Goal: Task Accomplishment & Management: Manage account settings

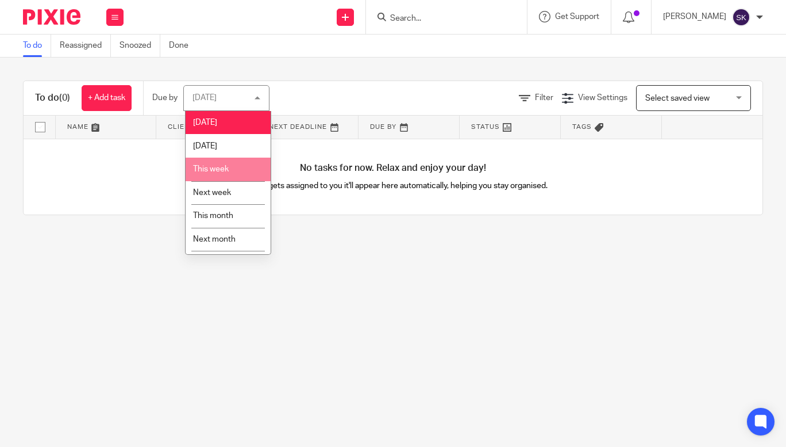
scroll to position [20, 0]
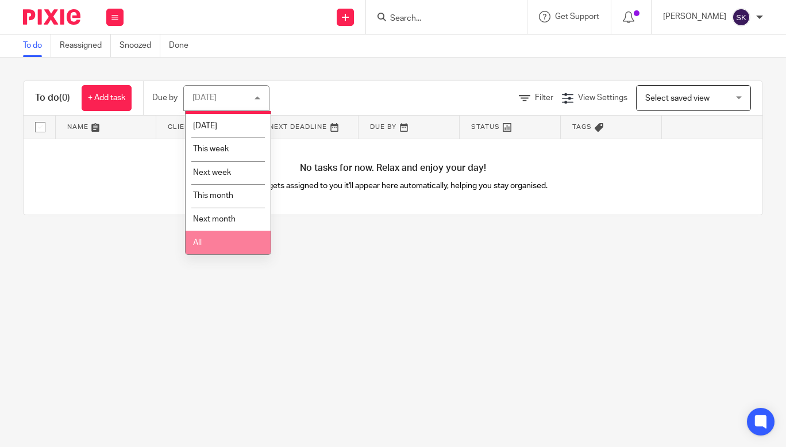
click at [220, 236] on li "All" at bounding box center [228, 243] width 85 height 24
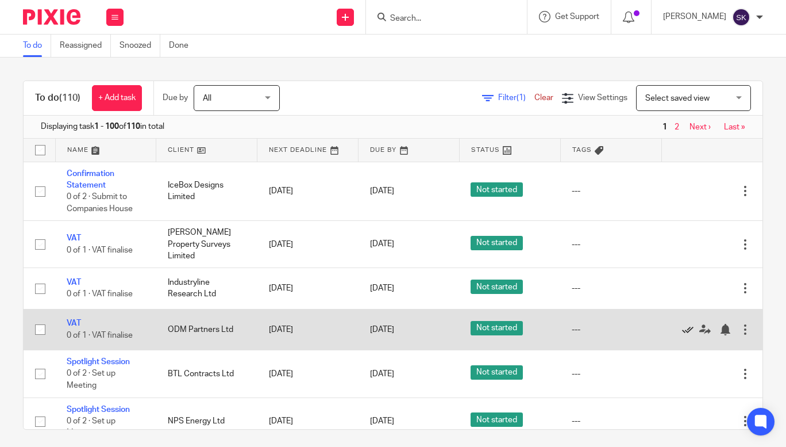
click at [684, 324] on icon at bounding box center [687, 329] width 11 height 11
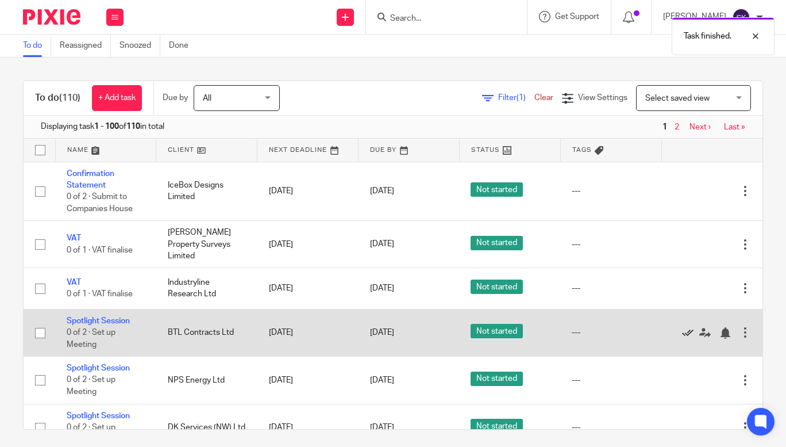
click at [684, 327] on icon at bounding box center [687, 332] width 11 height 11
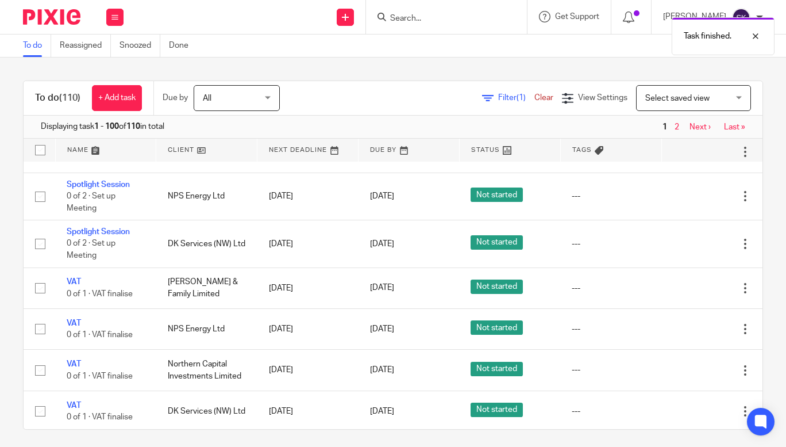
scroll to position [136, 0]
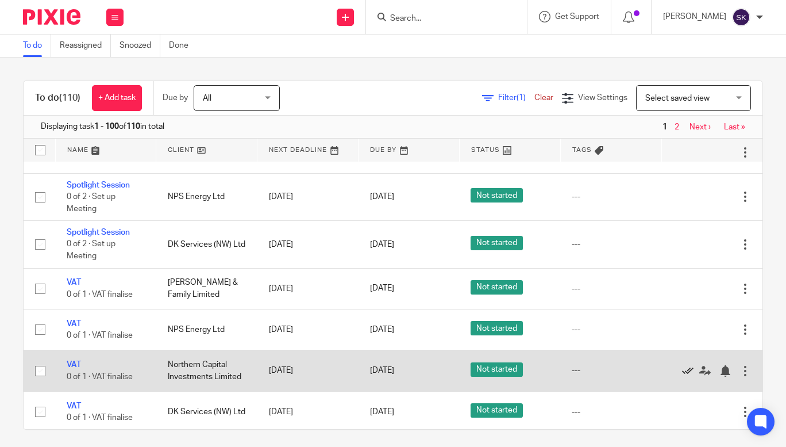
click at [689, 365] on icon at bounding box center [687, 370] width 11 height 11
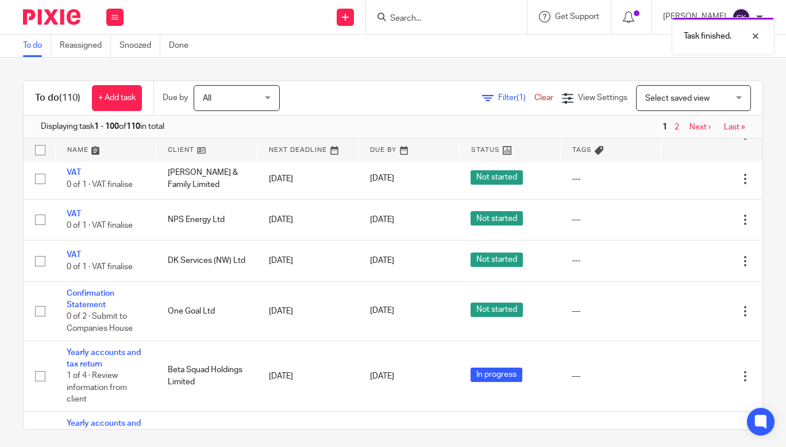
scroll to position [0, 0]
